Goal: Book appointment/travel/reservation

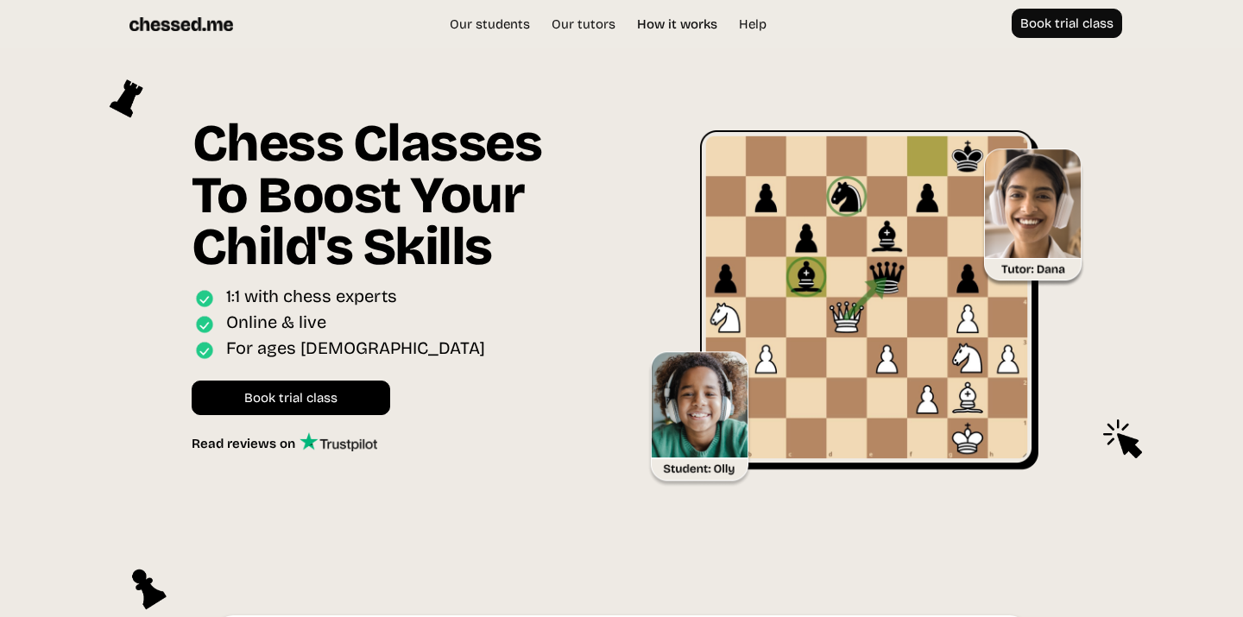
click at [681, 27] on link "How it works" at bounding box center [677, 24] width 98 height 17
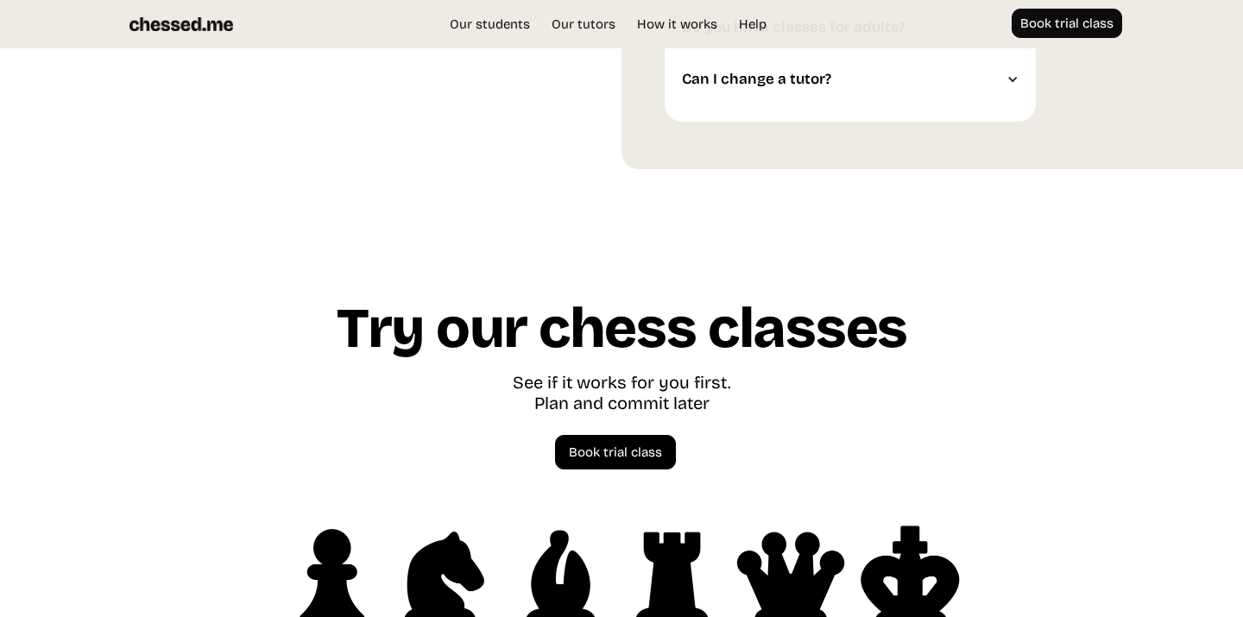
scroll to position [4931, 0]
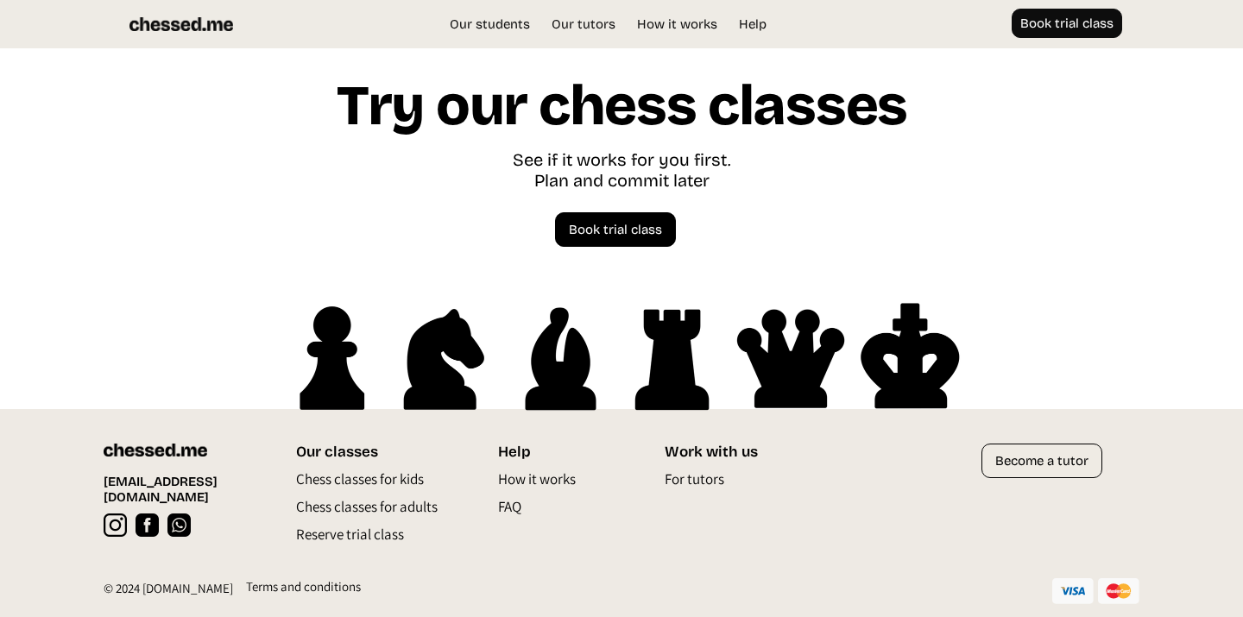
click at [348, 479] on p "Chess classes for kids" at bounding box center [360, 484] width 128 height 28
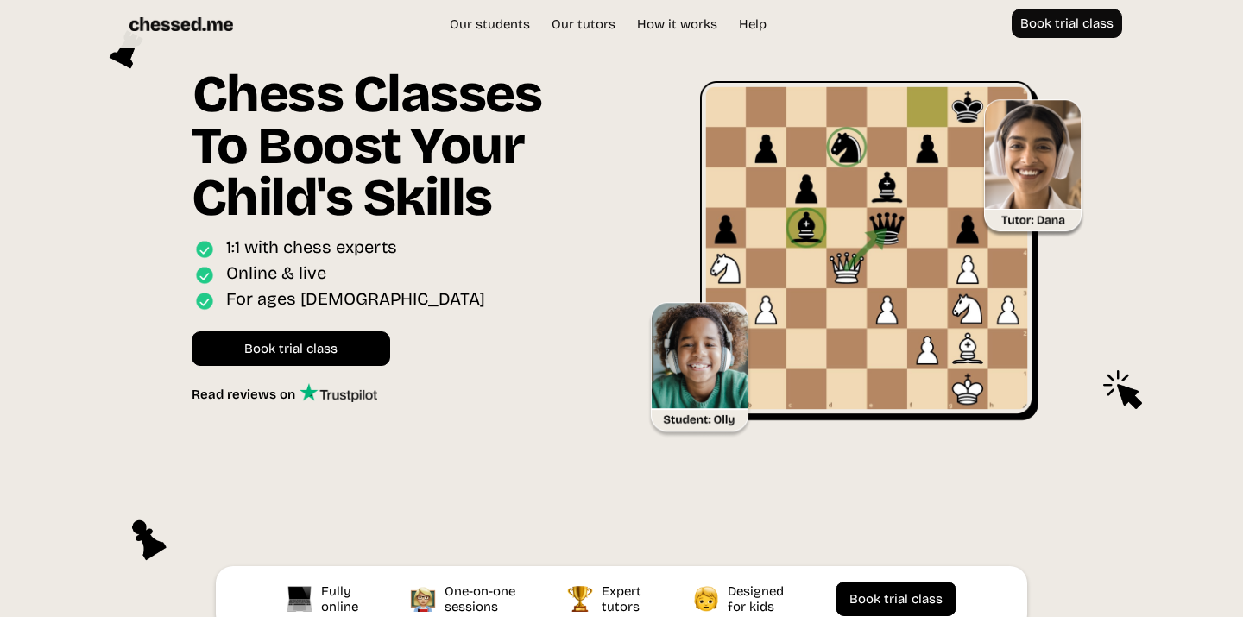
scroll to position [47, 0]
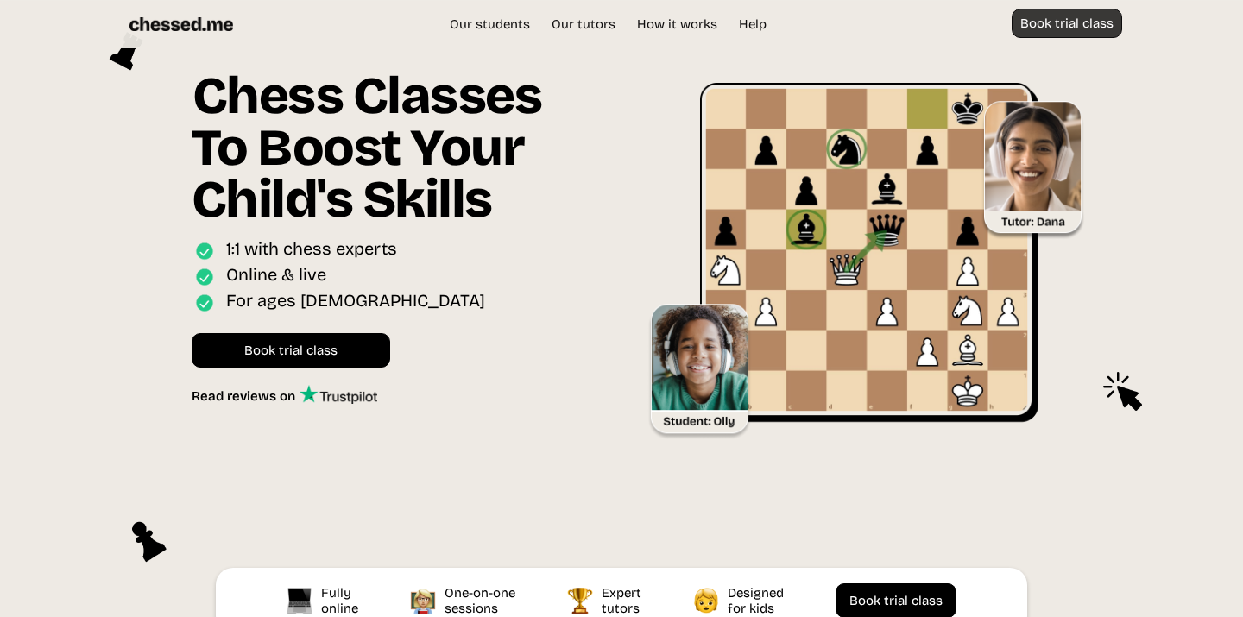
click at [1056, 25] on link "Book trial class" at bounding box center [1067, 23] width 110 height 29
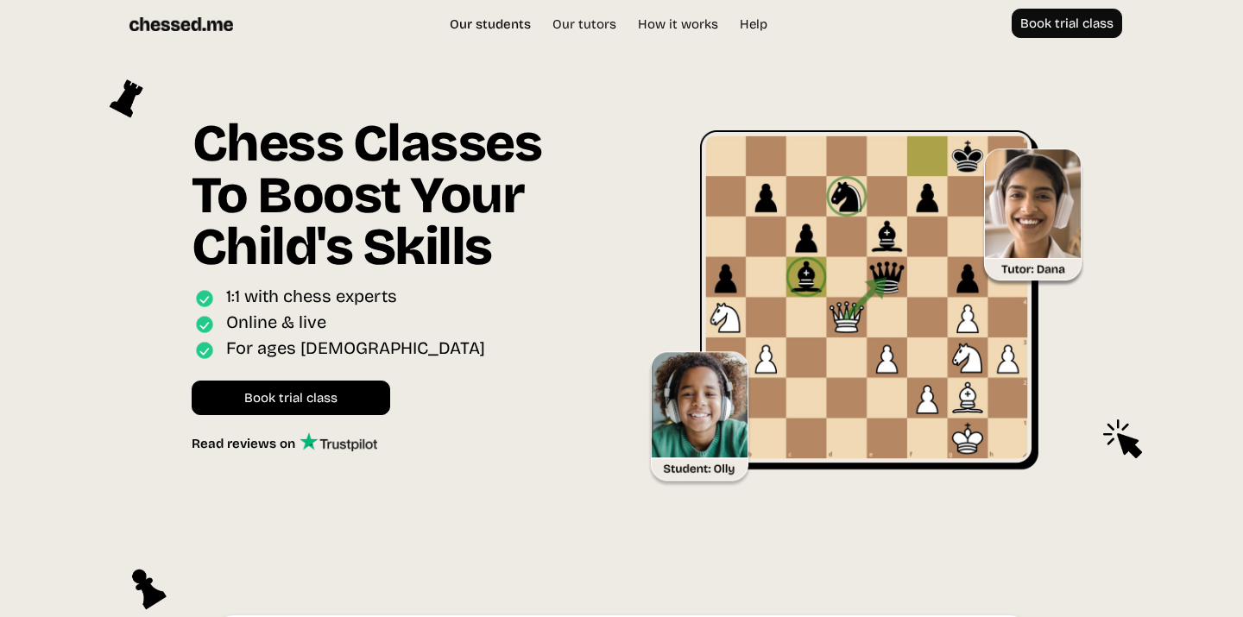
click at [514, 28] on link "Our students" at bounding box center [490, 24] width 98 height 17
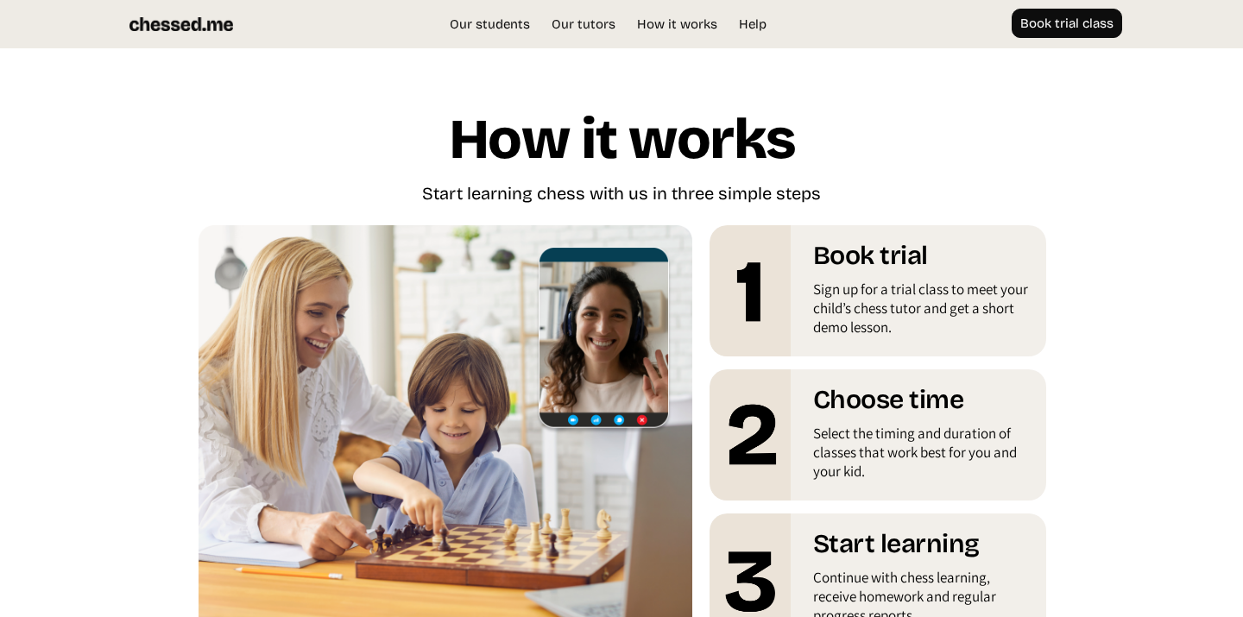
scroll to position [2994, 0]
